Goal: Task Accomplishment & Management: Use online tool/utility

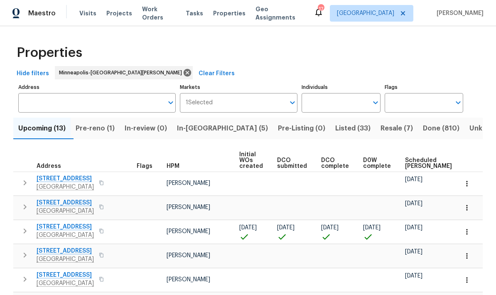
click at [200, 134] on span "In-[GEOGRAPHIC_DATA] (5)" at bounding box center [222, 129] width 91 height 12
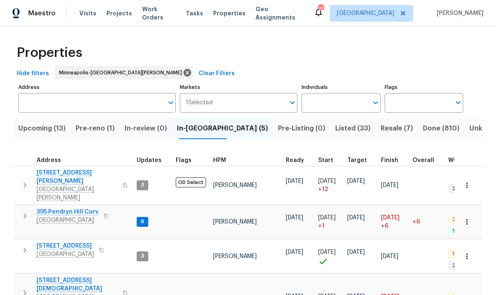
scroll to position [4, 0]
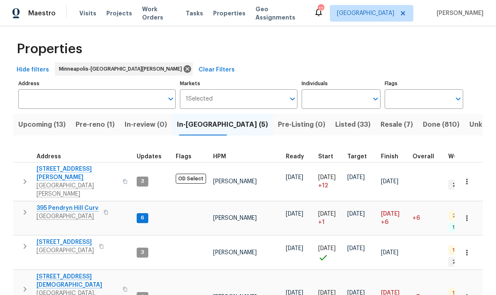
click at [59, 204] on span "395 Pendryn Hill Curv" at bounding box center [68, 208] width 62 height 8
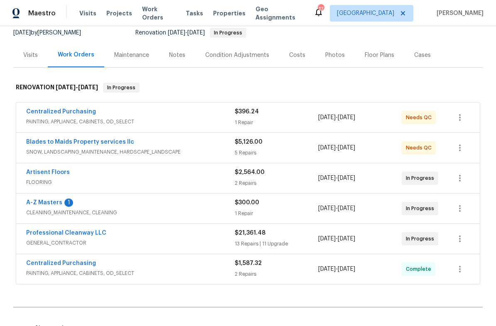
scroll to position [84, 0]
click at [42, 205] on link "A-Z Masters" at bounding box center [44, 202] width 36 height 6
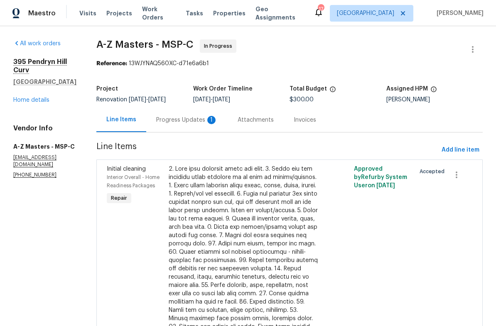
click at [156, 119] on div "Progress Updates 1" at bounding box center [186, 120] width 61 height 8
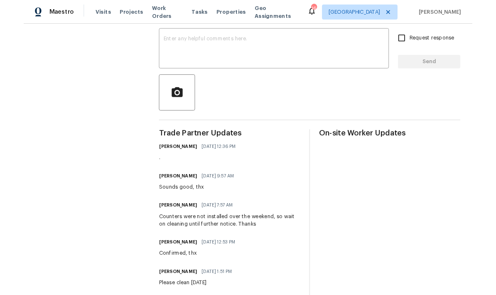
scroll to position [139, 0]
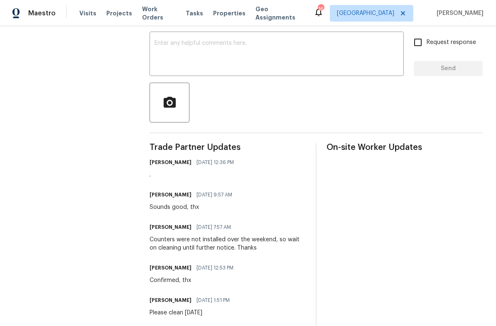
click at [169, 54] on textarea at bounding box center [277, 54] width 244 height 29
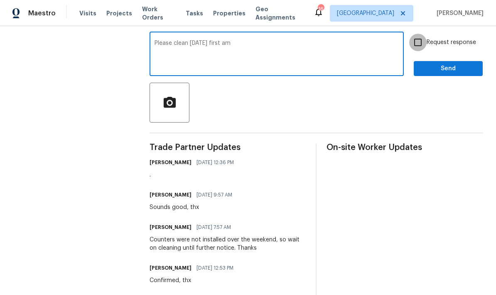
type textarea "Please clean [DATE] first am"
click at [420, 47] on input "Request response" at bounding box center [417, 42] width 17 height 17
checkbox input "true"
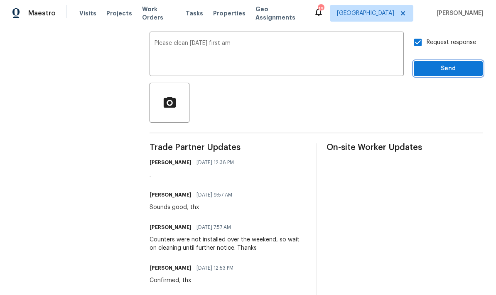
click at [452, 74] on span "Send" at bounding box center [448, 69] width 56 height 10
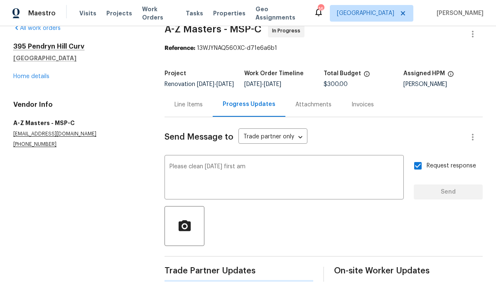
scroll to position [0, 0]
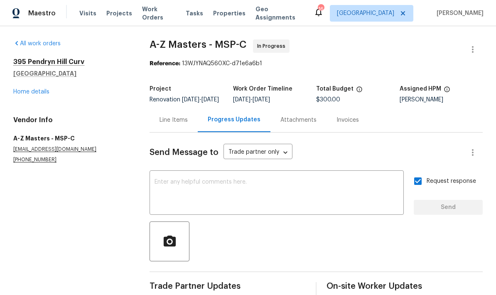
click at [25, 93] on link "Home details" at bounding box center [31, 92] width 36 height 6
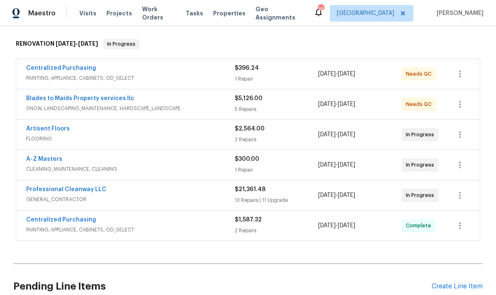
scroll to position [127, 0]
click at [43, 192] on link "Professional Cleanway LLC" at bounding box center [66, 189] width 80 height 6
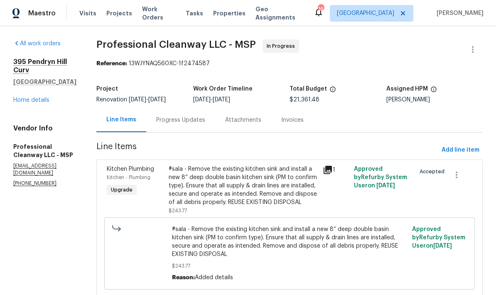
click at [170, 120] on div "Progress Updates" at bounding box center [180, 120] width 49 height 8
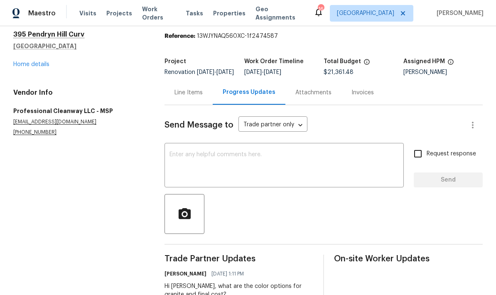
scroll to position [33, 0]
click at [185, 80] on div "Line Items" at bounding box center [189, 92] width 48 height 25
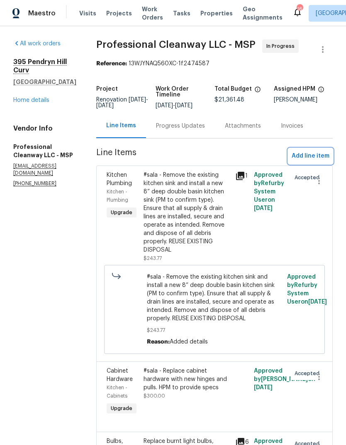
click at [310, 161] on span "Add line item" at bounding box center [311, 156] width 38 height 10
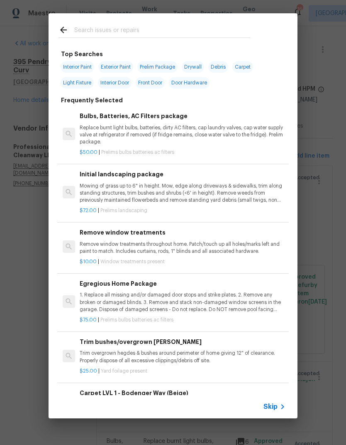
click at [79, 34] on input "text" at bounding box center [162, 31] width 176 height 12
click at [185, 88] on span "Door Hardware" at bounding box center [189, 83] width 41 height 12
type input "Door Hardware"
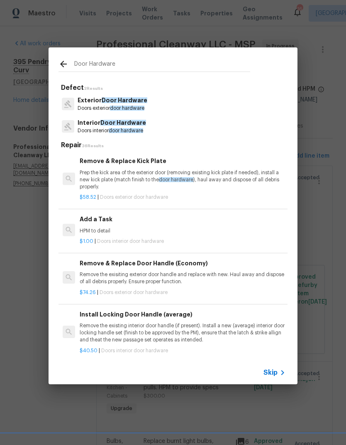
click at [99, 129] on p "Doors interior door hardware" at bounding box center [112, 130] width 69 height 7
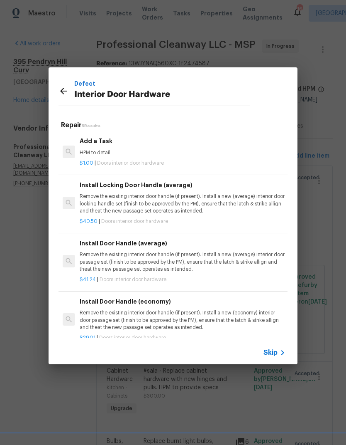
click at [96, 145] on h6 "Add a Task" at bounding box center [183, 140] width 206 height 9
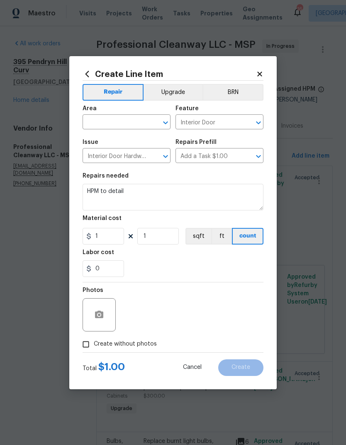
click at [112, 120] on input "text" at bounding box center [115, 122] width 65 height 13
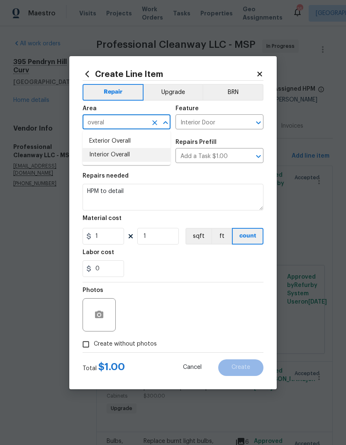
click at [100, 157] on li "Interior Overall" at bounding box center [127, 155] width 88 height 14
type input "Interior Overall"
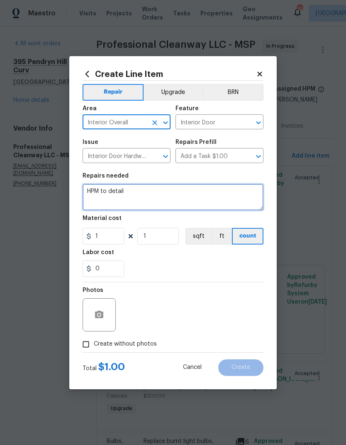
click at [130, 193] on textarea "HPM to detail" at bounding box center [173, 197] width 181 height 27
type textarea "H"
type textarea "Replace locking mechanism on patio door"
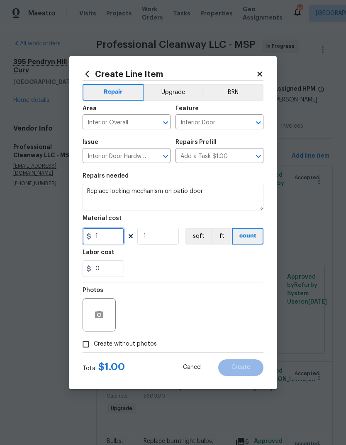
click at [107, 238] on input "1" at bounding box center [104, 236] width 42 height 17
type input "75"
click at [93, 315] on button "button" at bounding box center [99, 315] width 20 height 20
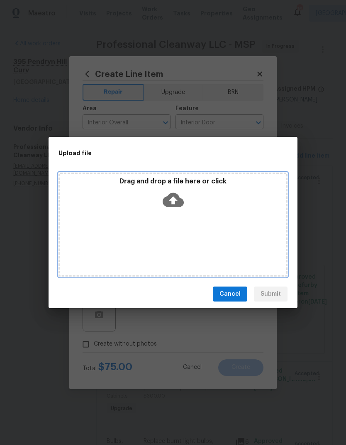
click at [225, 222] on div "Drag and drop a file here or click" at bounding box center [173, 224] width 229 height 104
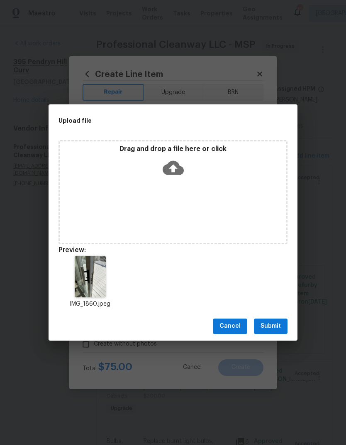
click at [276, 323] on span "Submit" at bounding box center [271, 326] width 20 height 10
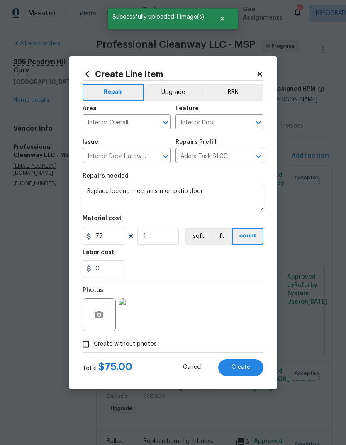
click at [238, 326] on span "Create" at bounding box center [241, 367] width 19 height 6
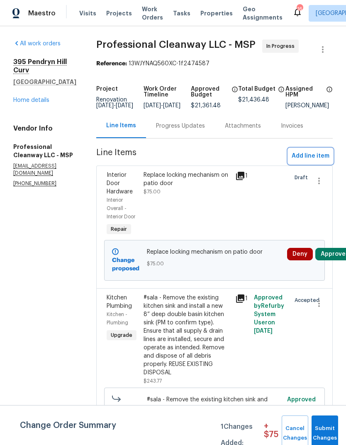
click at [315, 156] on button "Add line item" at bounding box center [311, 155] width 44 height 15
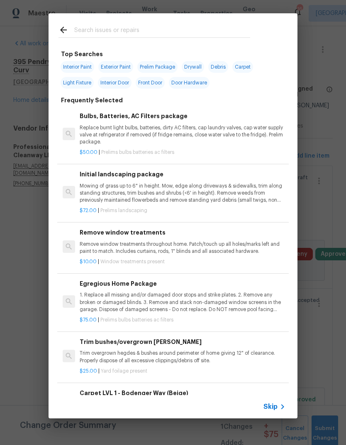
click at [86, 32] on input "text" at bounding box center [162, 31] width 176 height 12
type input "Toilet"
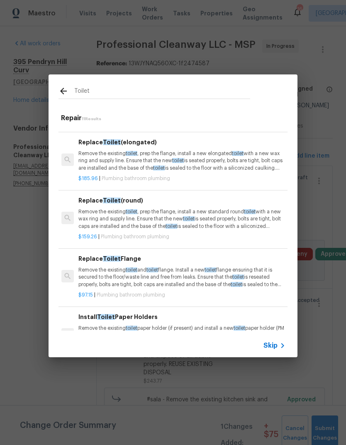
scroll to position [195, 1]
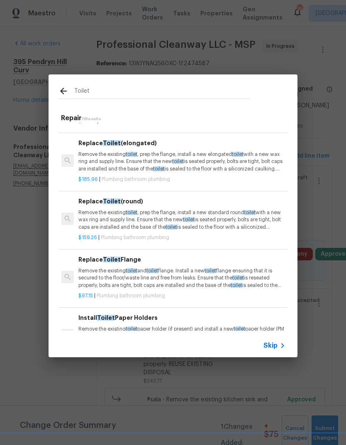
click at [88, 155] on p "Remove the existing toilet , prep the flange, install a new elongated toilet wi…" at bounding box center [182, 161] width 206 height 21
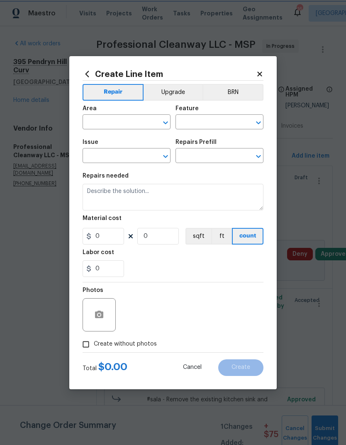
type input "Plumbing"
type input "Bathroom Plumbing"
type input "Replace Toilet (elongated) $185.96"
type textarea "Remove the existing toilet, prep the flange, install a new elongated toilet wit…"
type input "185.96"
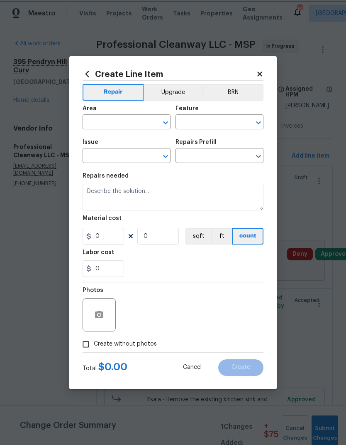
type input "1"
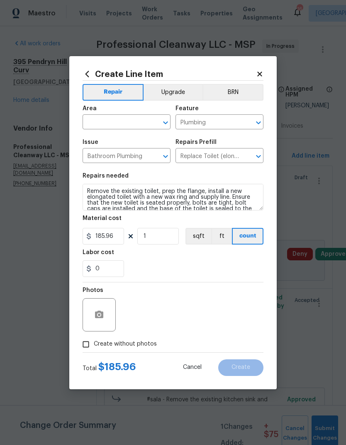
click at [102, 123] on input "text" at bounding box center [115, 122] width 65 height 13
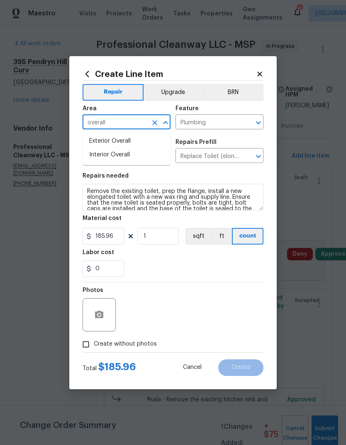
click at [102, 156] on li "Interior Overall" at bounding box center [127, 155] width 88 height 14
type input "Interior Overall"
click at [99, 159] on input "Bathroom Plumbing" at bounding box center [115, 156] width 65 height 13
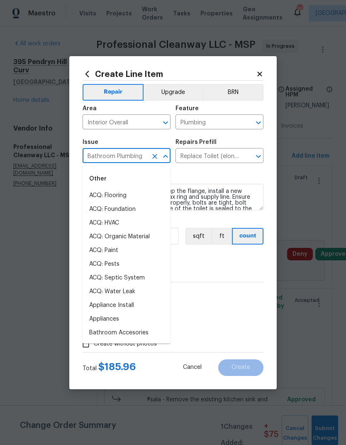
click at [221, 261] on div "0" at bounding box center [173, 268] width 181 height 17
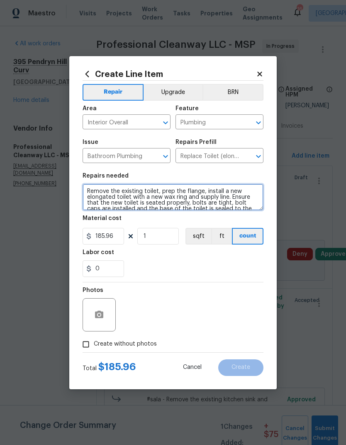
click at [86, 187] on textarea "Remove the existing toilet, prep the flange, install a new elongated toilet wit…" at bounding box center [173, 197] width 181 height 27
type textarea "En-suite bath Remove the existing toilet, prep the flange, install a new elonga…"
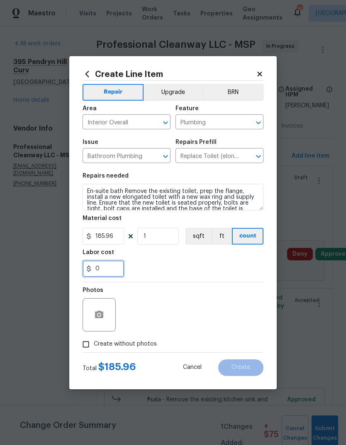
click at [104, 271] on input "0" at bounding box center [104, 268] width 42 height 17
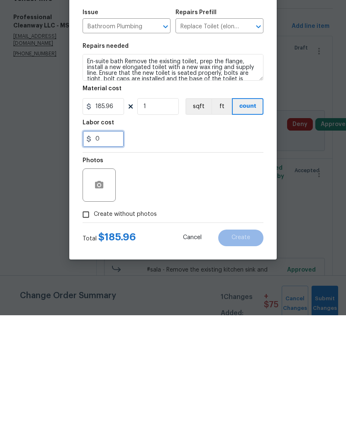
type input "7"
type input "65"
click at [177, 260] on div "65" at bounding box center [173, 268] width 181 height 17
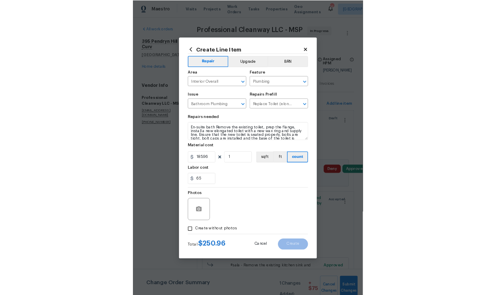
scroll to position [0, 0]
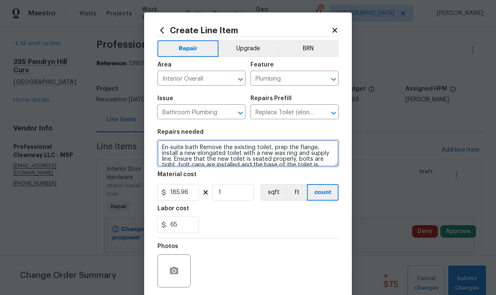
click at [204, 153] on textarea "En-suite bath Remove the existing toilet, prep the flange, install a new elonga…" at bounding box center [247, 153] width 181 height 27
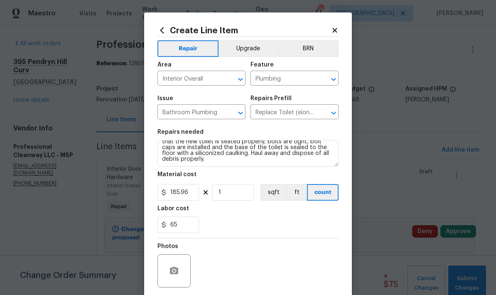
scroll to position [17, 0]
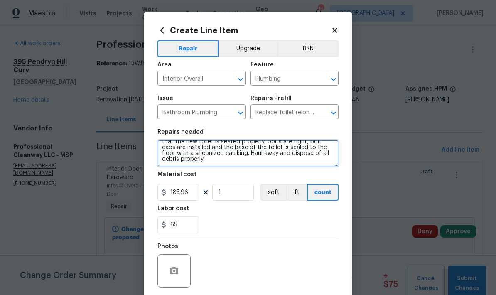
click at [192, 163] on textarea "En-suite bath Remove the existing toilet, prep the flange, install a new toilet…" at bounding box center [247, 153] width 181 height 27
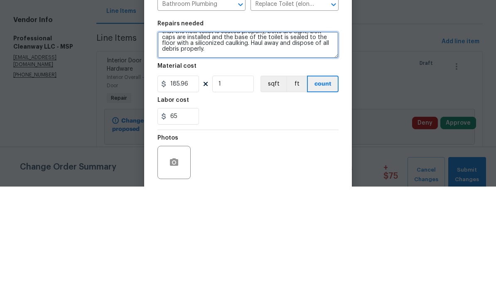
scroll to position [29, 0]
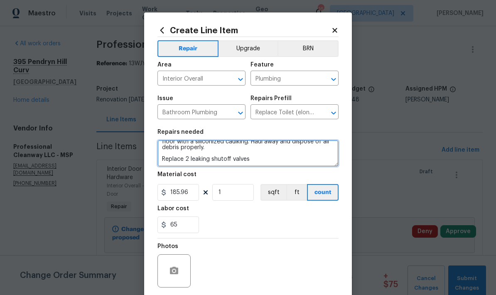
type textarea "En-suite bath Remove the existing toilet, prep the flange, install a new toilet…"
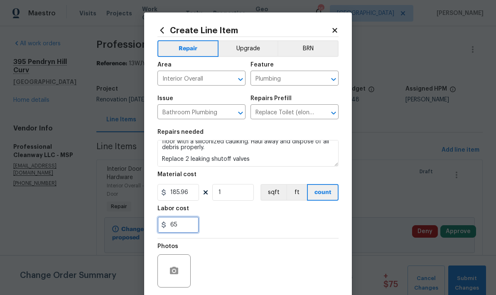
click at [186, 221] on input "65" at bounding box center [178, 224] width 42 height 17
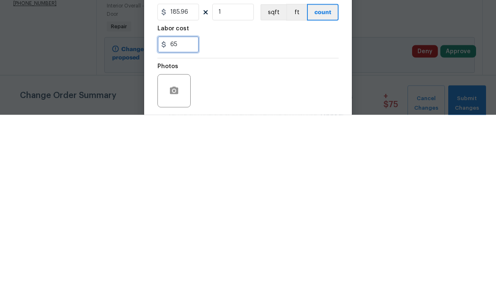
click at [185, 216] on input "65" at bounding box center [178, 224] width 42 height 17
type input "6"
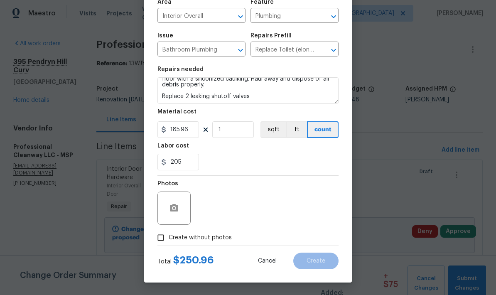
scroll to position [64, 0]
type input "205"
click at [171, 206] on icon "button" at bounding box center [174, 207] width 8 height 7
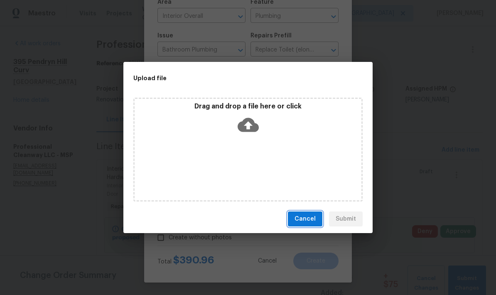
click at [298, 219] on span "Cancel" at bounding box center [305, 219] width 21 height 10
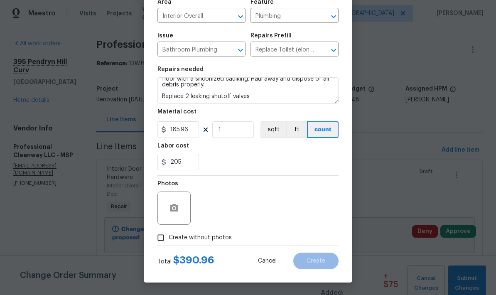
click at [157, 238] on input "Create without photos" at bounding box center [161, 238] width 16 height 16
checkbox input "true"
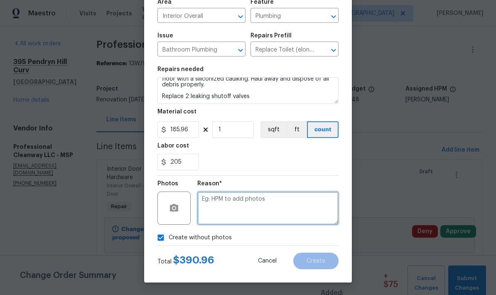
click at [221, 198] on textarea at bounding box center [267, 208] width 141 height 33
type textarea "."
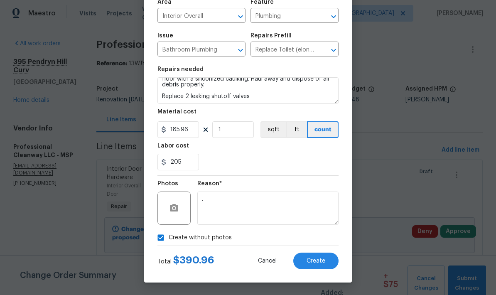
click at [315, 263] on span "Create" at bounding box center [316, 261] width 19 height 6
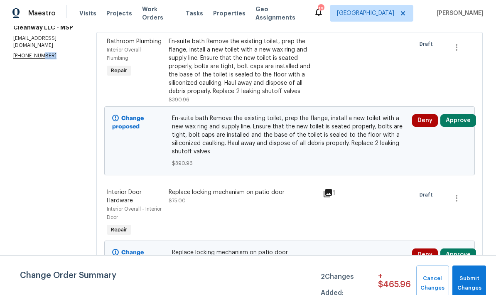
scroll to position [127, 0]
click at [456, 249] on button "Approve" at bounding box center [458, 255] width 36 height 12
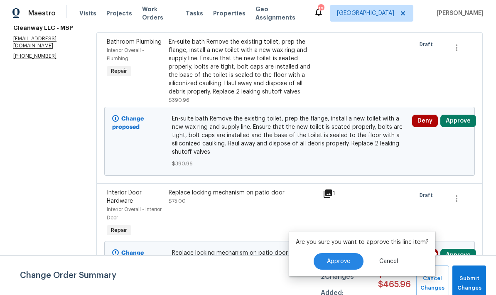
click at [334, 253] on button "Approve" at bounding box center [339, 261] width 50 height 17
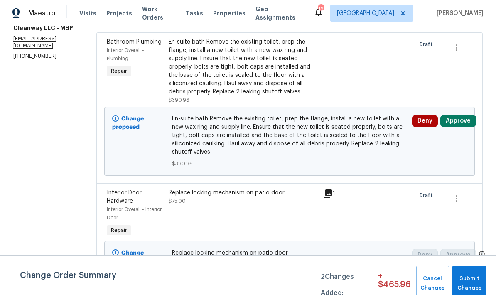
click at [451, 115] on button "Approve" at bounding box center [458, 121] width 36 height 12
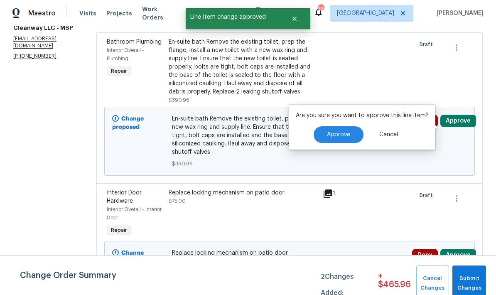
click at [344, 126] on button "Approve" at bounding box center [339, 134] width 50 height 17
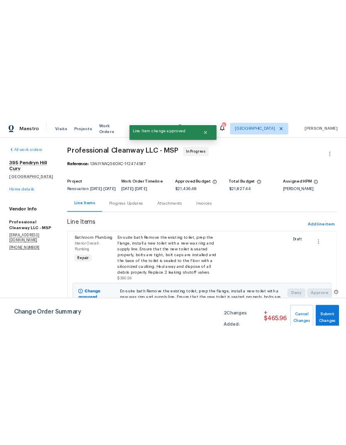
scroll to position [0, 0]
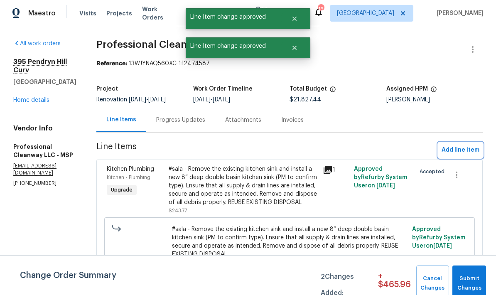
click at [456, 150] on span "Add line item" at bounding box center [461, 150] width 38 height 10
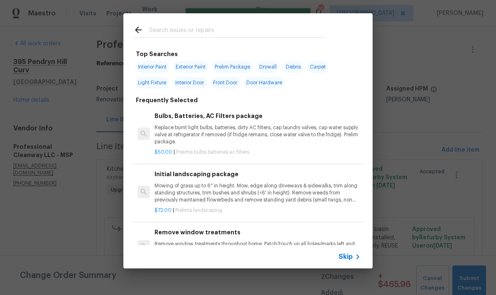
click at [159, 33] on input "text" at bounding box center [237, 31] width 176 height 12
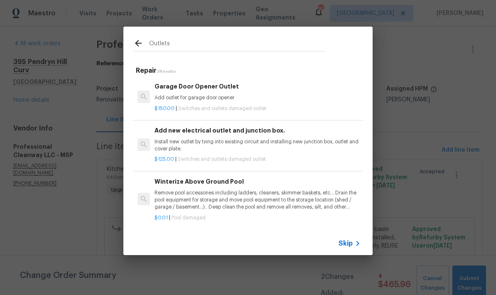
type input "Outlets"
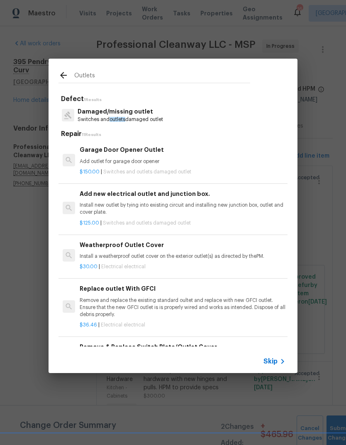
click at [91, 117] on p "Switches and outlets damaged outlet" at bounding box center [121, 119] width 86 height 7
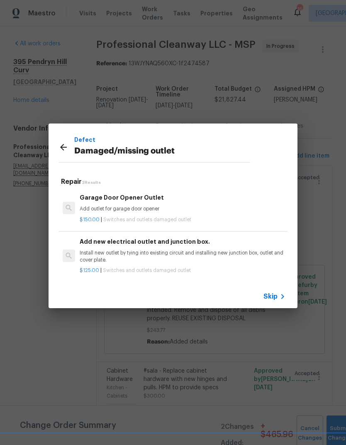
click at [68, 146] on icon at bounding box center [64, 147] width 10 height 10
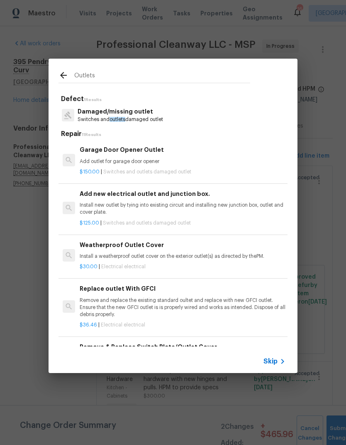
click at [84, 76] on input "Outlets" at bounding box center [162, 76] width 176 height 12
type input "O"
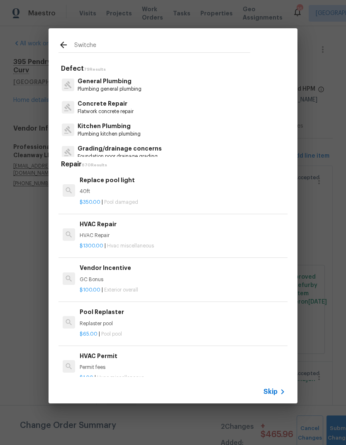
type input "Switches"
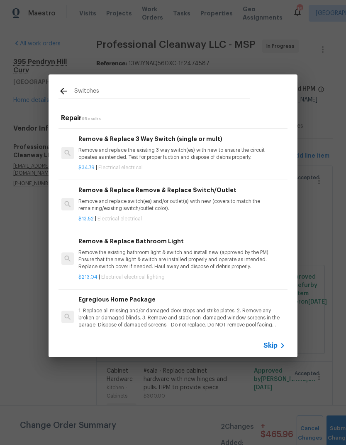
scroll to position [141, 1]
click at [123, 202] on p "Remove and replace switch(es) and/or outlet(s) with new (covers to match the re…" at bounding box center [182, 205] width 206 height 14
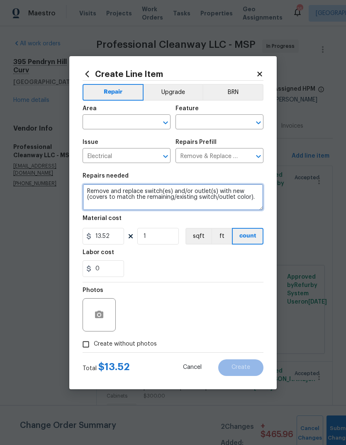
click at [123, 202] on textarea "Remove and replace switch(es) and/or outlet(s) with new (covers to match the re…" at bounding box center [173, 197] width 181 height 27
click at [92, 128] on input "text" at bounding box center [115, 122] width 65 height 13
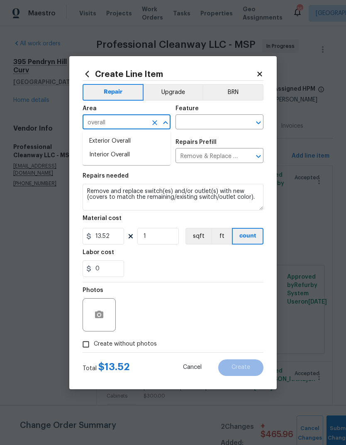
click at [97, 156] on li "Interior Overall" at bounding box center [127, 155] width 88 height 14
type input "Interior Overall"
click at [153, 232] on input "1" at bounding box center [159, 236] width 42 height 17
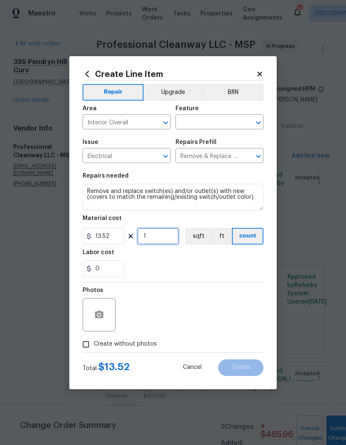
click at [165, 232] on input "1" at bounding box center [159, 236] width 42 height 17
click at [162, 239] on input "1" at bounding box center [159, 236] width 42 height 17
type input "8"
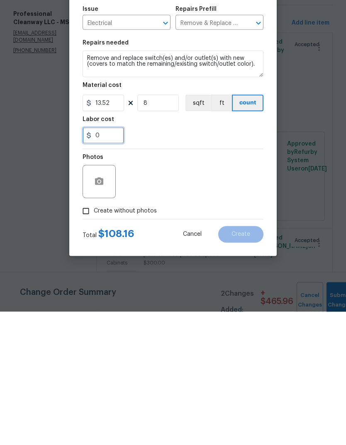
click at [106, 260] on input "0" at bounding box center [104, 268] width 42 height 17
type input "72"
click at [159, 260] on div "72" at bounding box center [173, 268] width 181 height 17
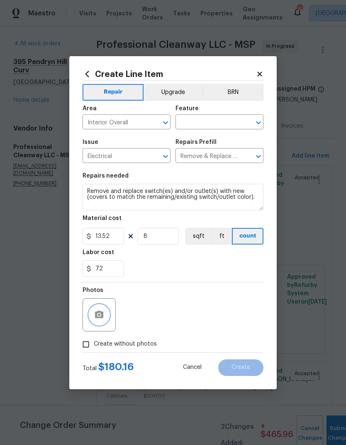
click at [96, 314] on icon "button" at bounding box center [99, 313] width 8 height 7
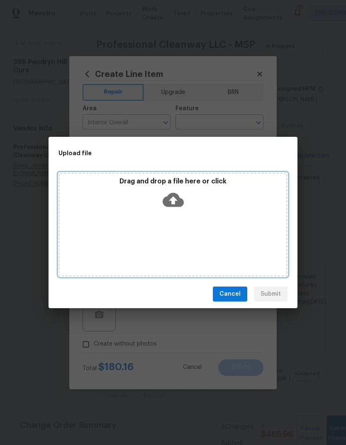
click at [206, 214] on div "Drag and drop a file here or click" at bounding box center [173, 224] width 229 height 104
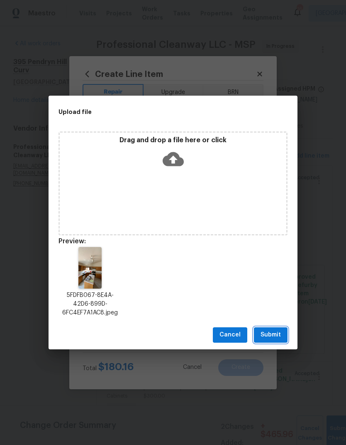
click at [268, 326] on span "Submit" at bounding box center [271, 334] width 20 height 10
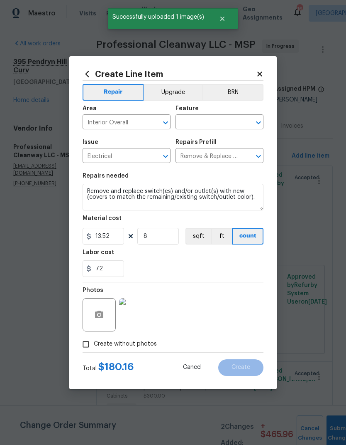
click at [192, 120] on input "text" at bounding box center [208, 122] width 65 height 13
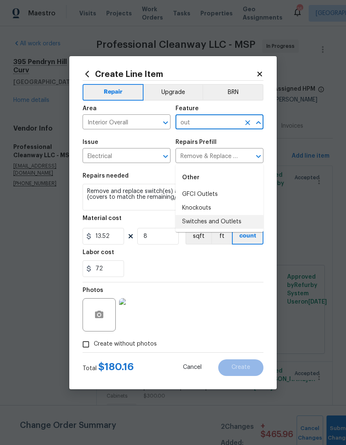
click at [190, 215] on li "Switches and Outlets" at bounding box center [220, 222] width 88 height 14
type input "Switches and Outlets"
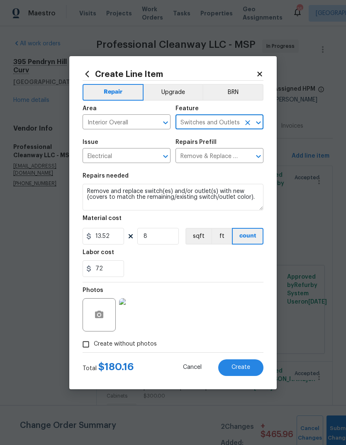
click at [169, 261] on div "72" at bounding box center [173, 268] width 181 height 17
click at [239, 326] on span "Create" at bounding box center [241, 367] width 19 height 6
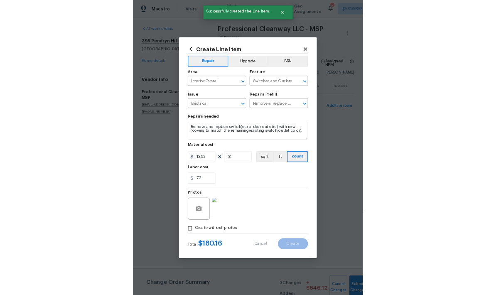
scroll to position [0, 0]
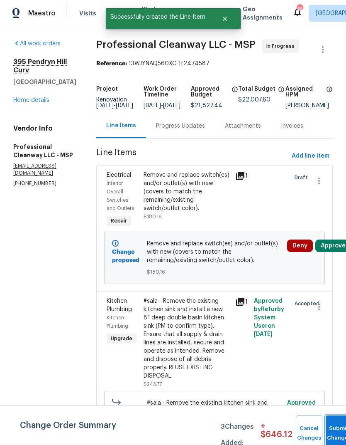
click at [334, 326] on button "Submit Changes" at bounding box center [339, 433] width 27 height 36
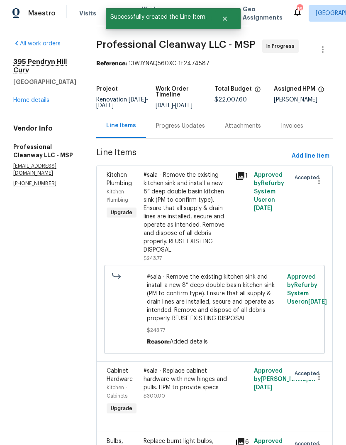
click at [25, 98] on link "Home details" at bounding box center [31, 100] width 36 height 6
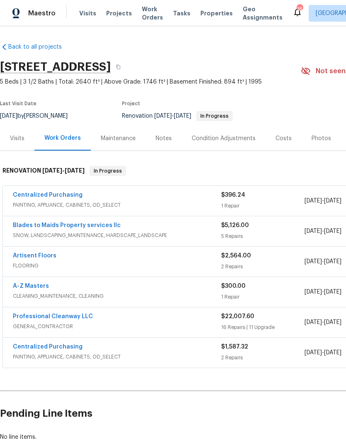
click at [278, 137] on div "Costs" at bounding box center [284, 138] width 16 height 8
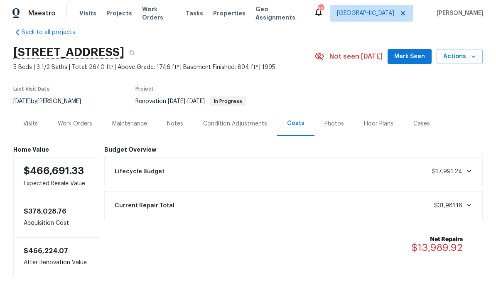
scroll to position [14, 0]
click at [64, 125] on div "Work Orders" at bounding box center [75, 124] width 34 height 8
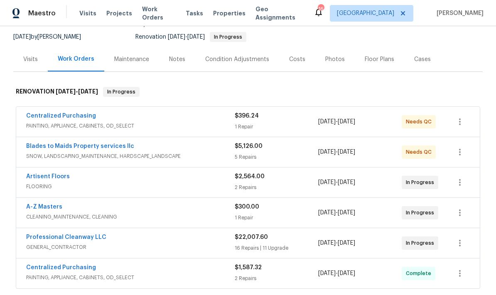
scroll to position [118, 0]
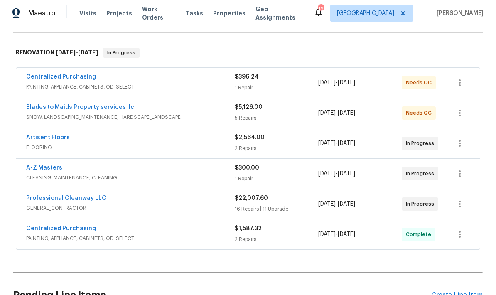
click at [45, 177] on span "CLEANING_MAINTENANCE, CLEANING" at bounding box center [130, 178] width 209 height 8
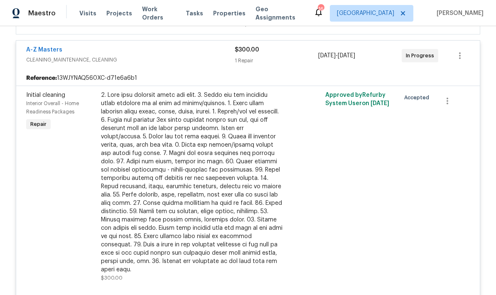
scroll to position [252, 0]
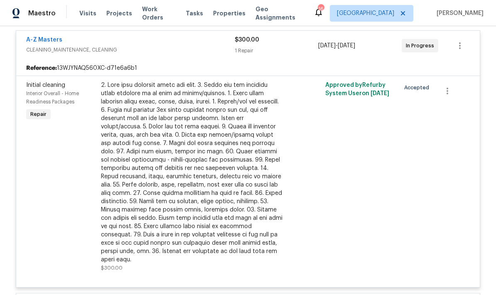
click at [35, 42] on link "A-Z Masters" at bounding box center [44, 40] width 36 height 6
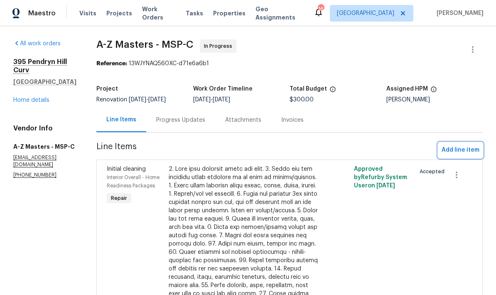
click at [455, 149] on span "Add line item" at bounding box center [461, 150] width 38 height 10
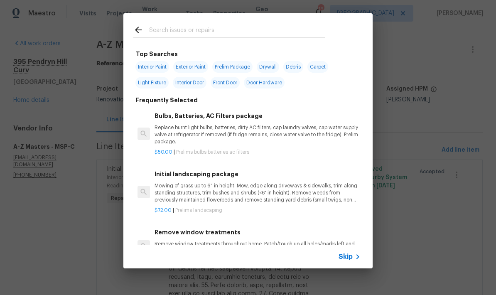
click at [157, 28] on input "text" at bounding box center [237, 31] width 176 height 12
type input "Deep cl"
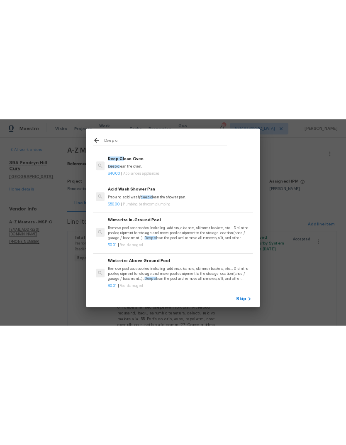
scroll to position [8, 0]
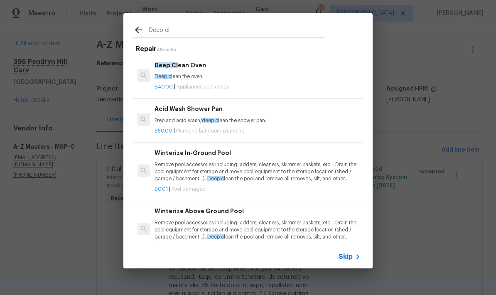
click at [165, 66] on span "Deep Cl" at bounding box center [166, 65] width 23 height 6
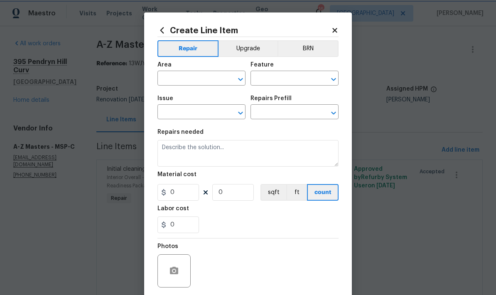
type input "Appliances"
type textarea "Deep clean the oven."
type input "1"
type input "Deep Clean Oven $40.00"
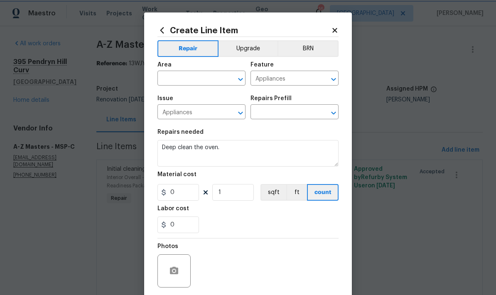
type input "40"
click at [169, 77] on input "text" at bounding box center [189, 79] width 65 height 13
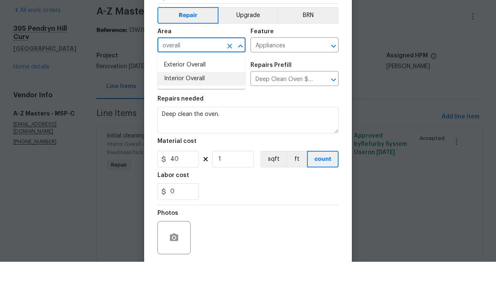
click at [171, 105] on li "Interior Overall" at bounding box center [201, 112] width 88 height 14
type input "Interior Overall"
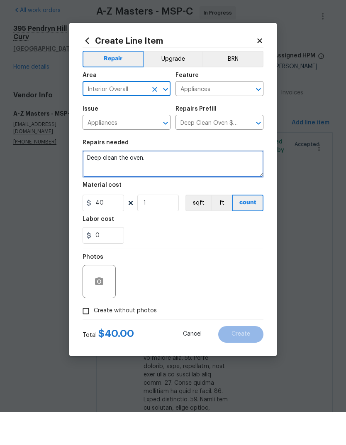
click at [153, 184] on textarea "Deep clean the oven." at bounding box center [173, 197] width 181 height 27
type textarea "Deep clean vent hood and stove"
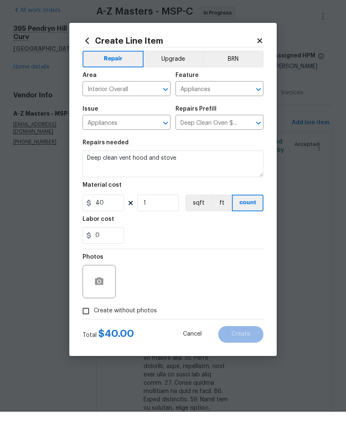
click at [180, 260] on div "0" at bounding box center [173, 268] width 181 height 17
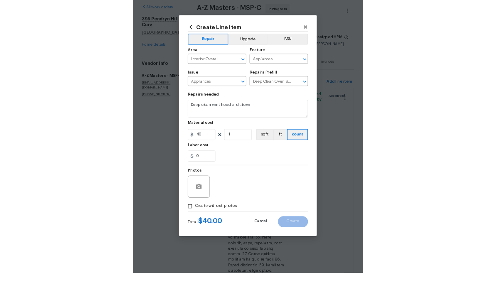
scroll to position [33, 0]
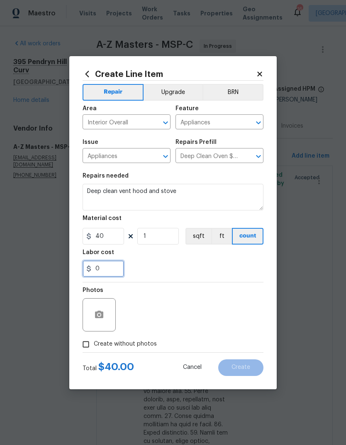
click at [104, 271] on input "0" at bounding box center [104, 268] width 42 height 17
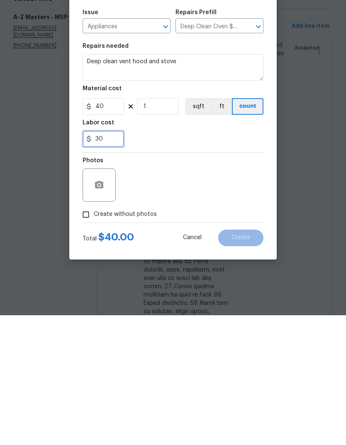
type input "30"
click at [179, 282] on div "Photos" at bounding box center [173, 309] width 181 height 54
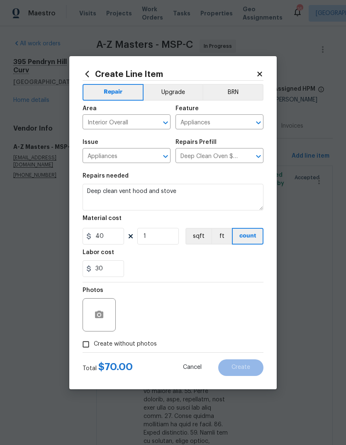
click at [96, 303] on div at bounding box center [99, 314] width 33 height 33
click at [100, 318] on icon "button" at bounding box center [99, 313] width 8 height 7
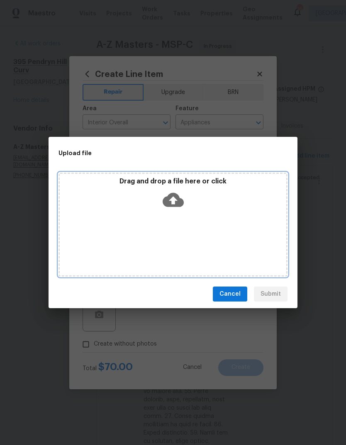
click at [209, 239] on div "Drag and drop a file here or click" at bounding box center [173, 224] width 229 height 104
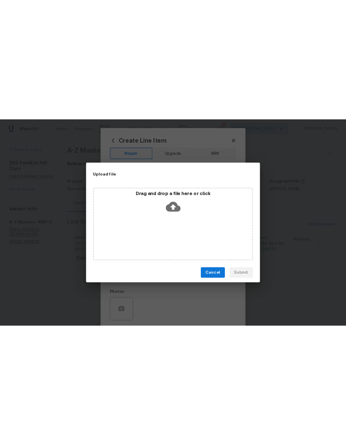
scroll to position [0, 0]
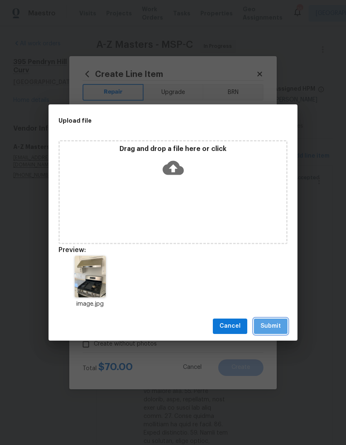
click at [273, 325] on span "Submit" at bounding box center [271, 326] width 20 height 10
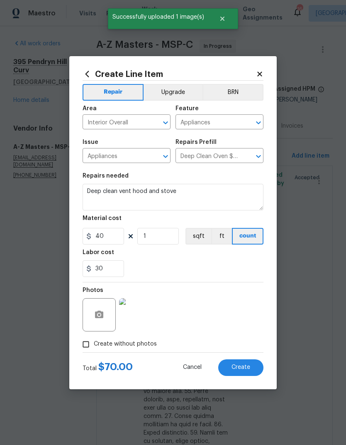
click at [232, 326] on button "Create" at bounding box center [241, 367] width 45 height 17
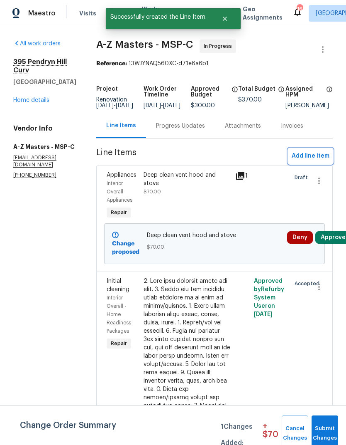
click at [310, 161] on span "Add line item" at bounding box center [311, 156] width 38 height 10
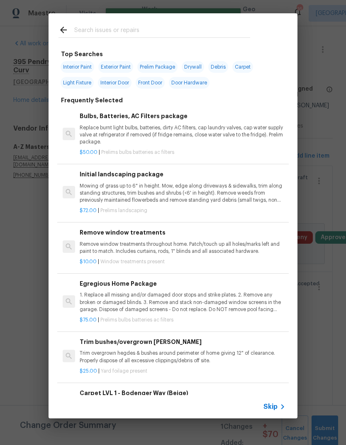
click at [88, 28] on input "text" at bounding box center [162, 31] width 176 height 12
type input "Inital"
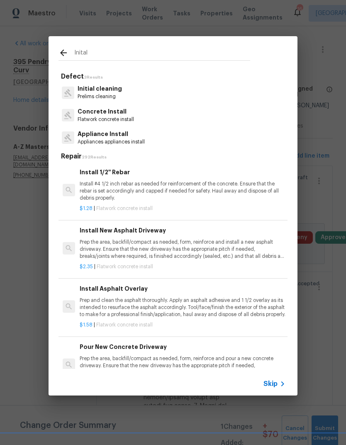
click at [88, 90] on p "Initial cleaning" at bounding box center [100, 88] width 44 height 9
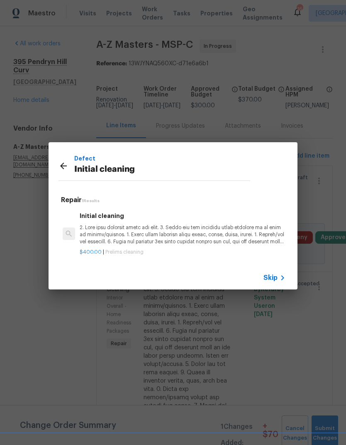
click at [104, 234] on p at bounding box center [183, 234] width 206 height 21
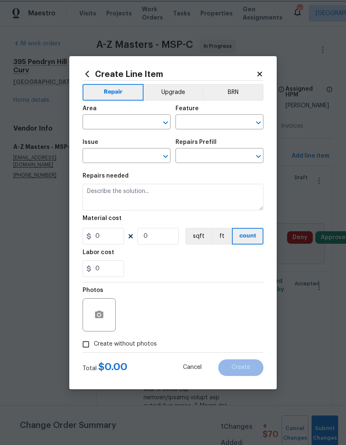
type input "Home Readiness Packages"
type input "Initial cleaning"
type input "Initial cleaning $400.00"
type textarea "1. Wipe down exterior doors and trim. 2. Clean out all exterior light fixtures …"
type input "400"
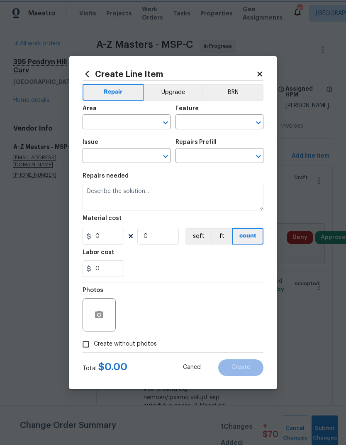
type input "1"
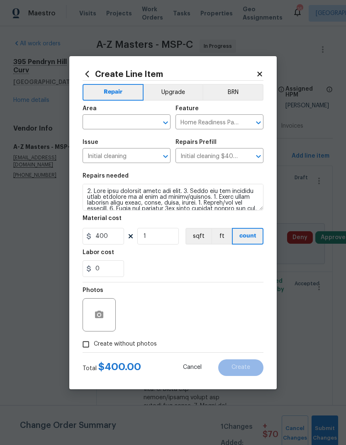
click at [100, 119] on input "text" at bounding box center [115, 122] width 65 height 13
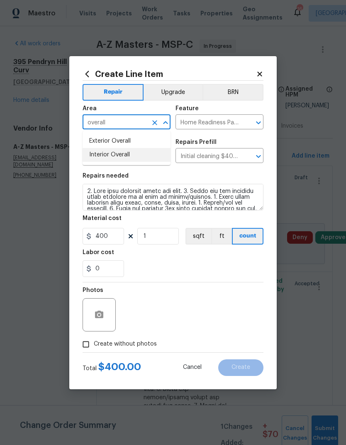
click at [96, 154] on li "Interior Overall" at bounding box center [127, 155] width 88 height 14
type input "Interior Overall"
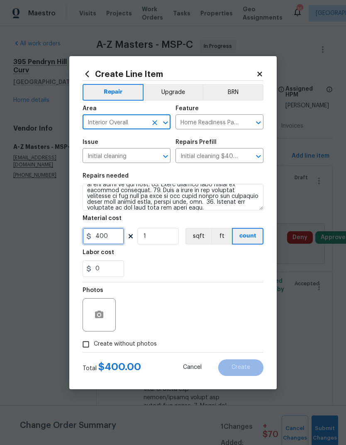
click at [109, 238] on input "400" at bounding box center [104, 236] width 42 height 17
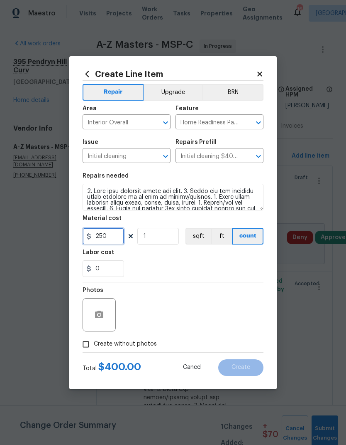
type input "250"
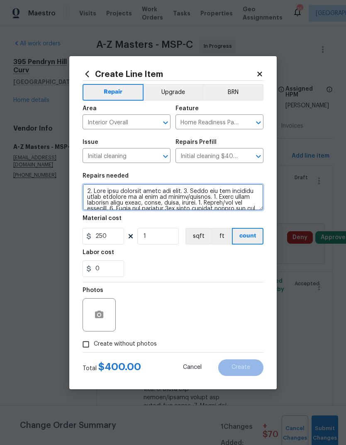
click at [86, 189] on textarea at bounding box center [173, 197] width 181 height 27
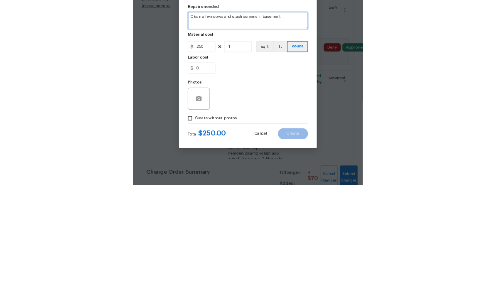
scroll to position [33, 0]
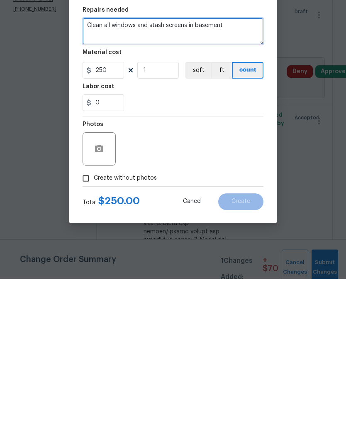
type textarea "Clean all windows and stash screens in basement"
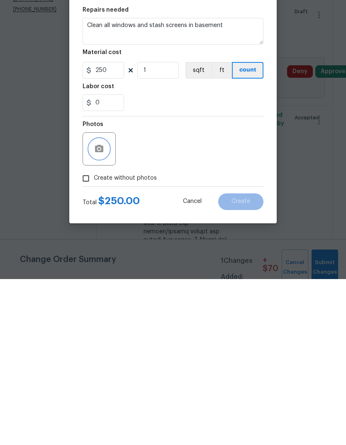
click at [95, 310] on icon "button" at bounding box center [99, 315] width 10 height 10
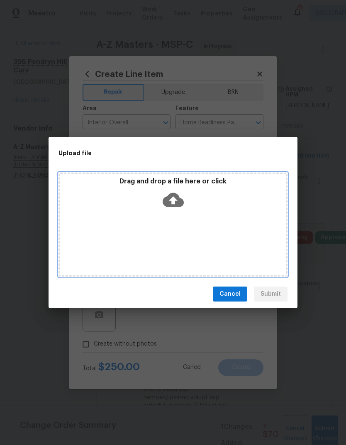
click at [143, 212] on div "Drag and drop a file here or click" at bounding box center [173, 195] width 227 height 36
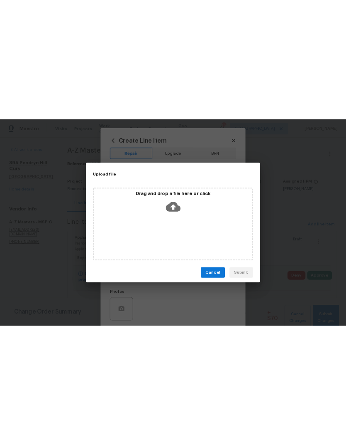
scroll to position [0, 0]
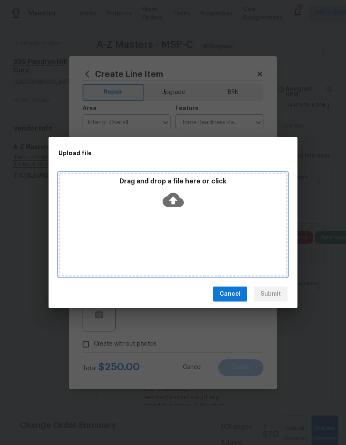
click at [179, 230] on div "Drag and drop a file here or click" at bounding box center [173, 224] width 229 height 104
click at [168, 219] on div "Drag and drop a file here or click" at bounding box center [173, 224] width 229 height 104
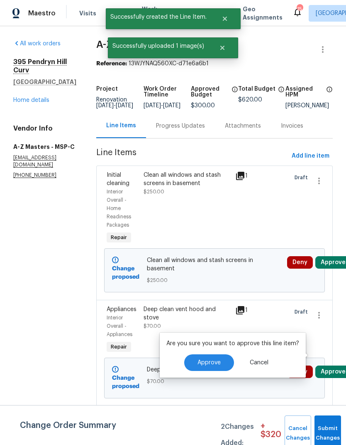
click at [207, 359] on span "Approve" at bounding box center [209, 362] width 23 height 6
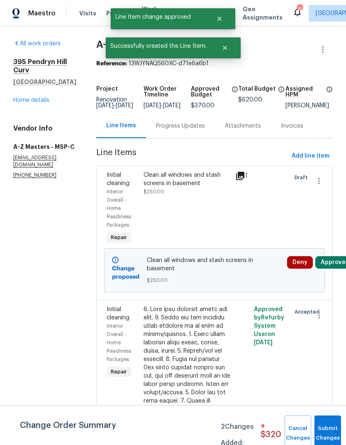
click at [330, 261] on button "Approve" at bounding box center [334, 262] width 36 height 12
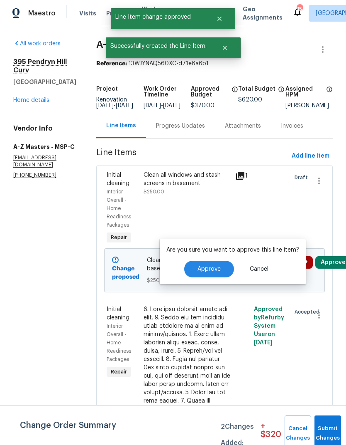
click at [211, 268] on span "Approve" at bounding box center [209, 269] width 23 height 6
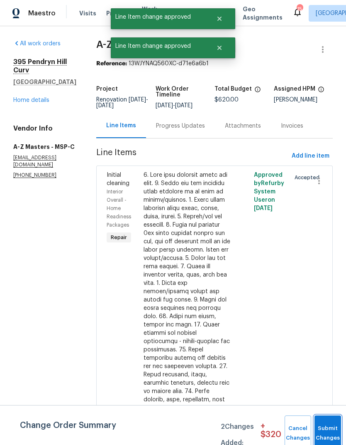
click at [322, 430] on button "Submit Changes" at bounding box center [328, 433] width 27 height 36
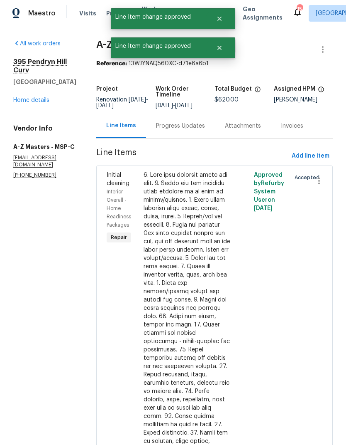
click at [156, 127] on div "Progress Updates" at bounding box center [180, 126] width 49 height 8
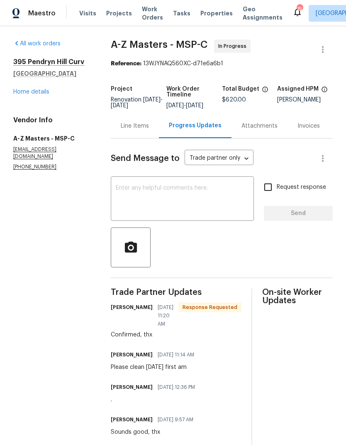
click at [122, 198] on textarea at bounding box center [182, 199] width 133 height 29
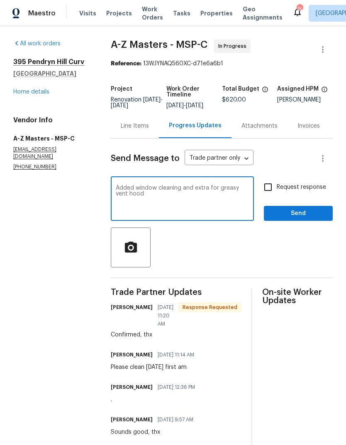
type textarea "Added window cleaning and extra for greasy vent hood"
click at [292, 214] on span "Send" at bounding box center [299, 213] width 56 height 10
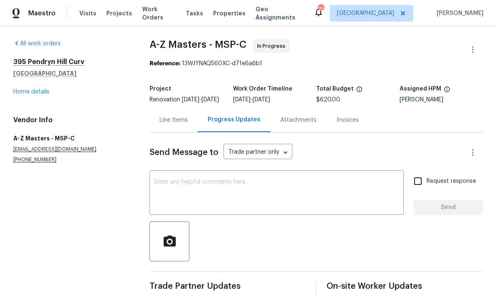
click at [25, 92] on link "Home details" at bounding box center [31, 92] width 36 height 6
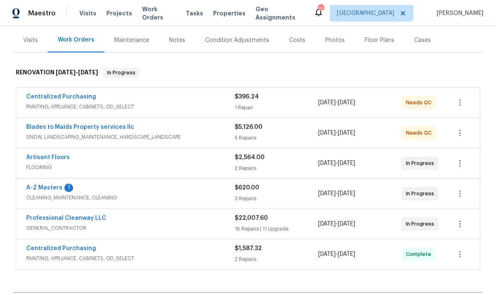
scroll to position [104, 0]
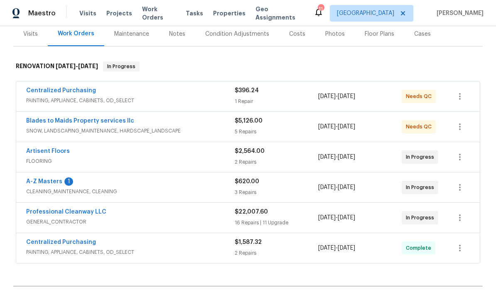
click at [46, 212] on link "Professional Cleanway LLC" at bounding box center [66, 212] width 80 height 6
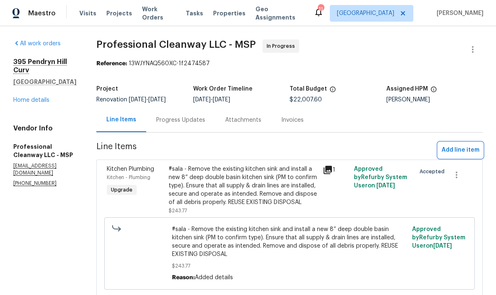
click at [346, 150] on span "Add line item" at bounding box center [461, 150] width 38 height 10
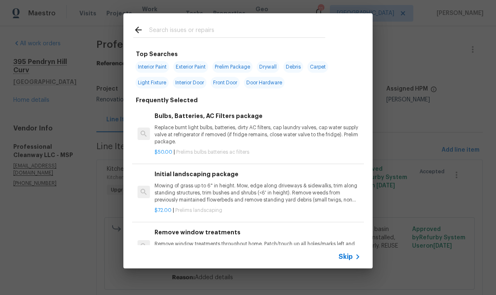
click at [170, 27] on input "text" at bounding box center [237, 31] width 176 height 12
type input "Garage"
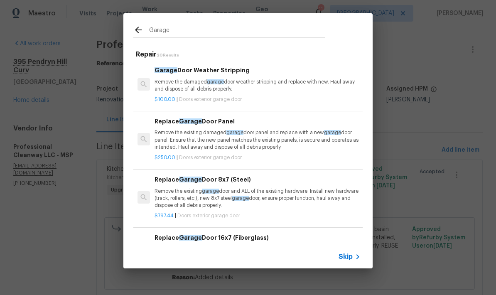
scroll to position [38, 0]
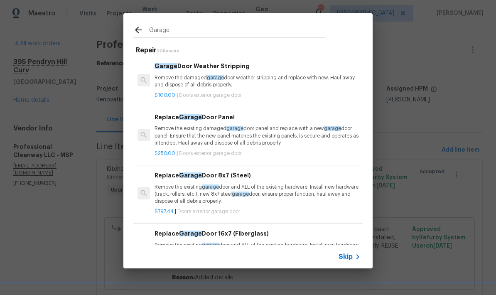
click at [208, 71] on div "Garage Door Weather Stripping Remove the damaged garage door weather stripping …" at bounding box center [258, 74] width 206 height 27
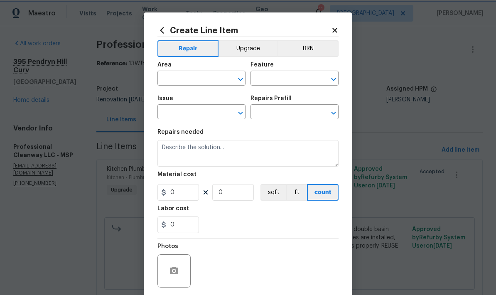
type input "Interior Door"
type input "Exterior Garage Door"
type input "Garage Door Weather Stripping $100.00"
type textarea "Remove the damaged garage door weather stripping and replace with new. Haul awa…"
type input "100"
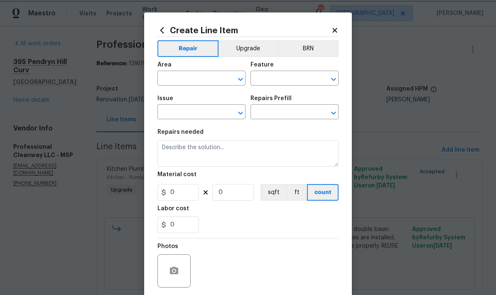
type input "1"
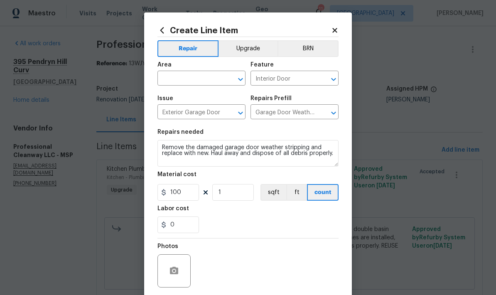
click at [166, 79] on input "text" at bounding box center [189, 79] width 65 height 13
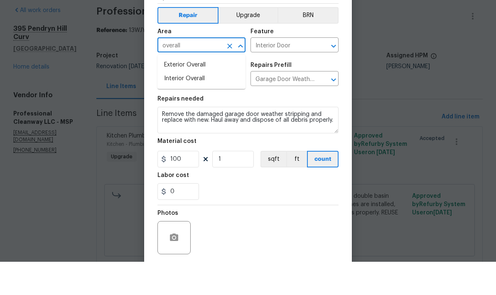
click at [170, 91] on li "Exterior Overall" at bounding box center [201, 98] width 88 height 14
type input "Exterior Overall"
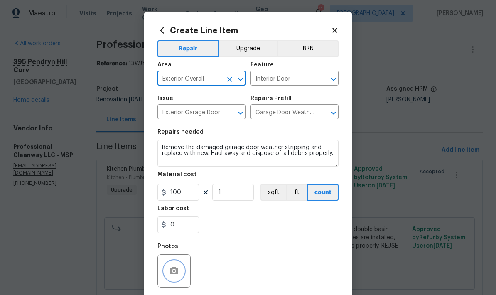
click at [167, 267] on button "button" at bounding box center [174, 271] width 20 height 20
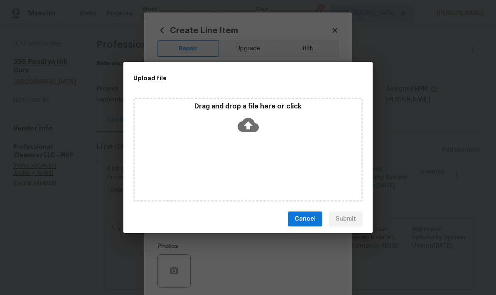
scroll to position [0, 0]
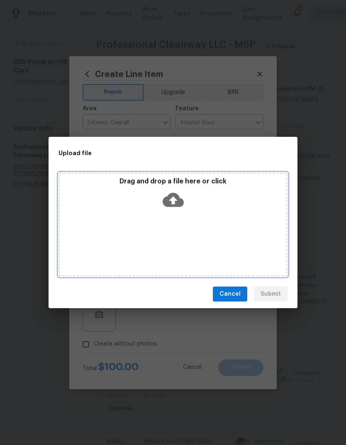
click at [186, 221] on div "Drag and drop a file here or click" at bounding box center [173, 224] width 229 height 104
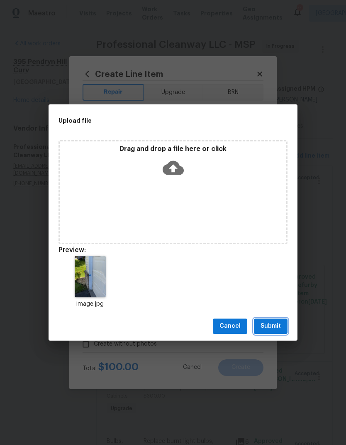
click at [275, 331] on button "Submit" at bounding box center [271, 325] width 34 height 15
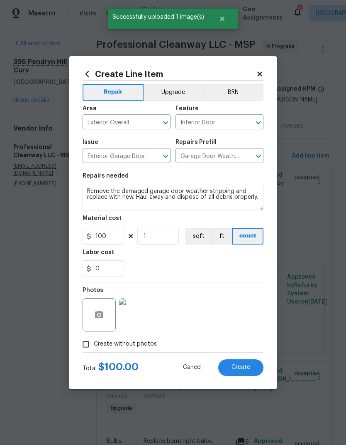
click at [244, 364] on span "Create" at bounding box center [241, 367] width 19 height 6
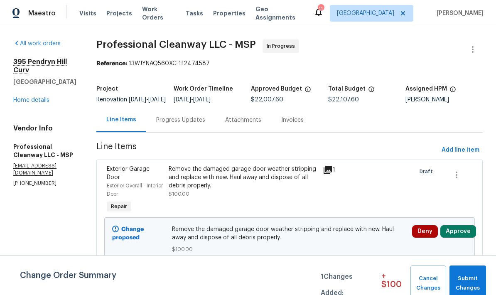
click at [199, 282] on div "Change Order Summary 1 Changes Added: + $ 100 Cancel Changes Submit Changes" at bounding box center [248, 283] width 496 height 36
click at [346, 282] on span "Submit Changes" at bounding box center [468, 283] width 28 height 19
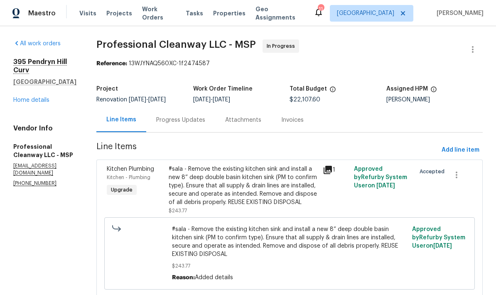
click at [24, 108] on div "All work orders 395 Pendryn Hill Curv Woodbury, MN 55125 Home details Vendor In…" at bounding box center [44, 112] width 63 height 147
click at [22, 101] on link "Home details" at bounding box center [31, 100] width 36 height 6
